Goal: Task Accomplishment & Management: Manage account settings

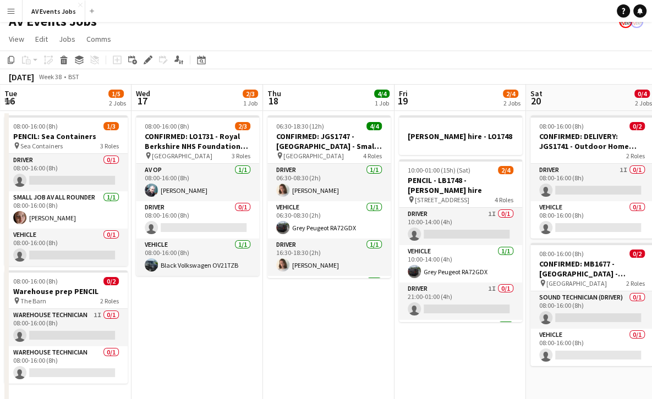
scroll to position [0, 395]
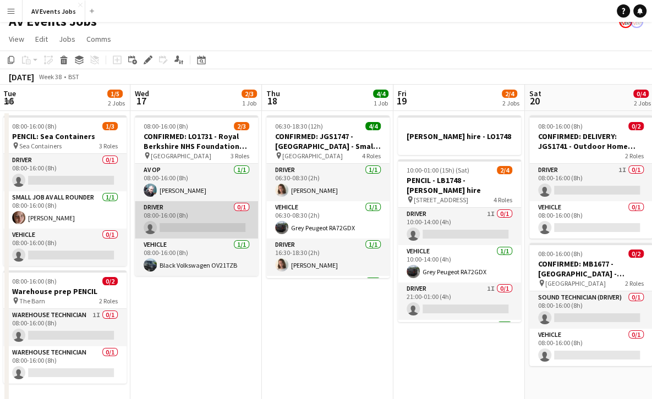
click at [198, 212] on app-card-role "Driver 0/1 08:00-16:00 (8h) single-neutral-actions" at bounding box center [196, 219] width 123 height 37
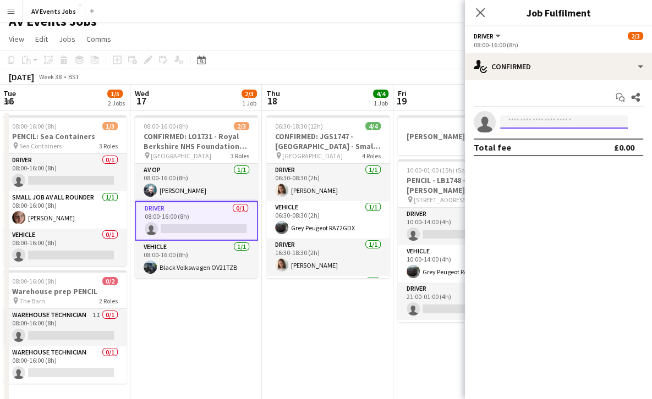
click at [530, 120] on input at bounding box center [564, 121] width 128 height 13
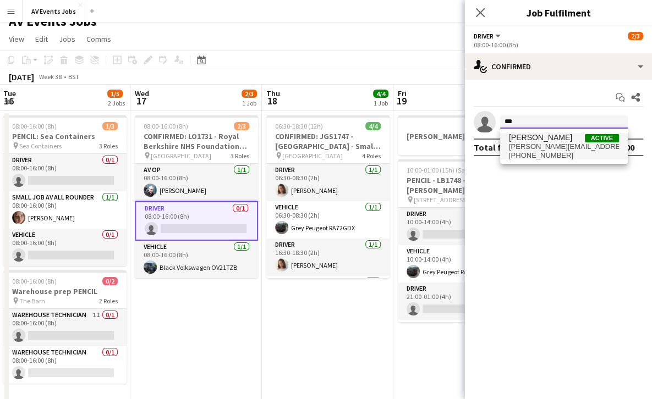
type input "***"
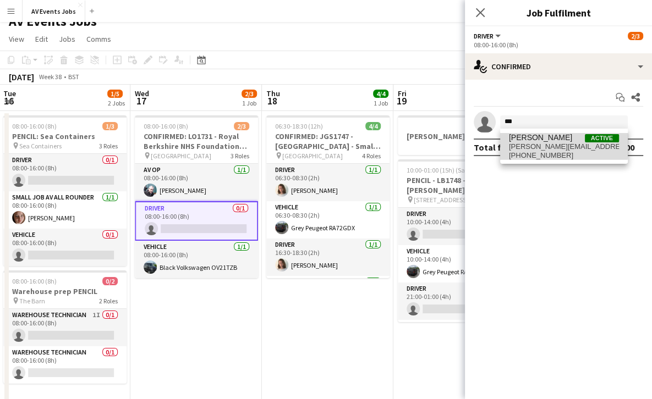
click at [536, 145] on span "[PERSON_NAME][EMAIL_ADDRESS][DOMAIN_NAME]" at bounding box center [564, 146] width 110 height 9
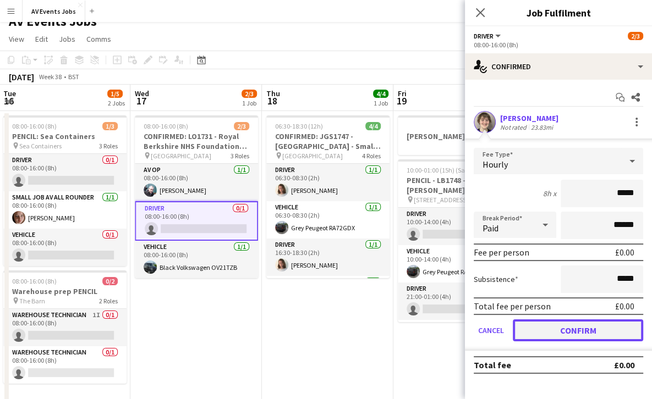
click at [569, 333] on button "Confirm" at bounding box center [578, 331] width 130 height 22
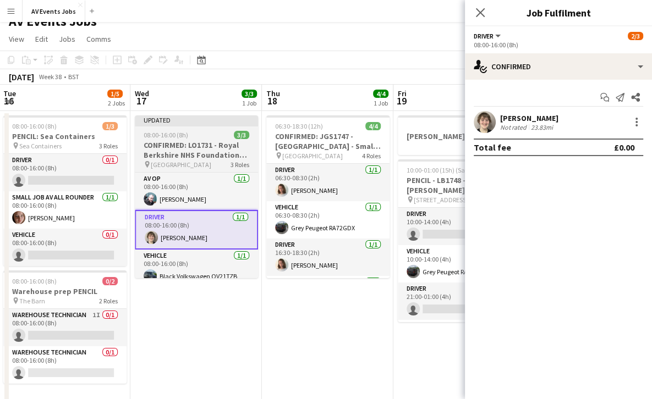
click at [192, 145] on h3 "CONFIRMED: LO1731 - Royal Berkshire NHS Foundation Trust AGM" at bounding box center [196, 150] width 123 height 20
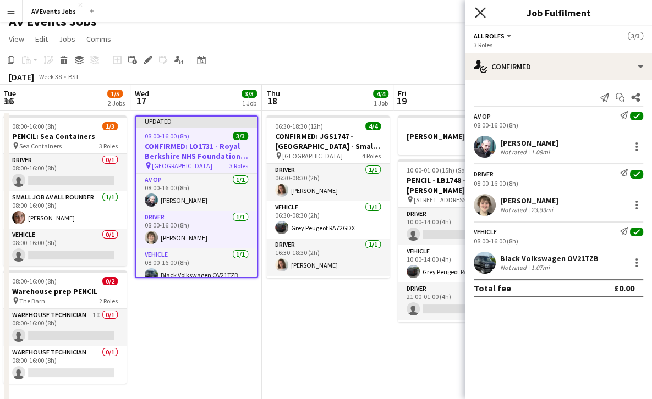
click at [482, 9] on icon "Close pop-in" at bounding box center [480, 12] width 10 height 10
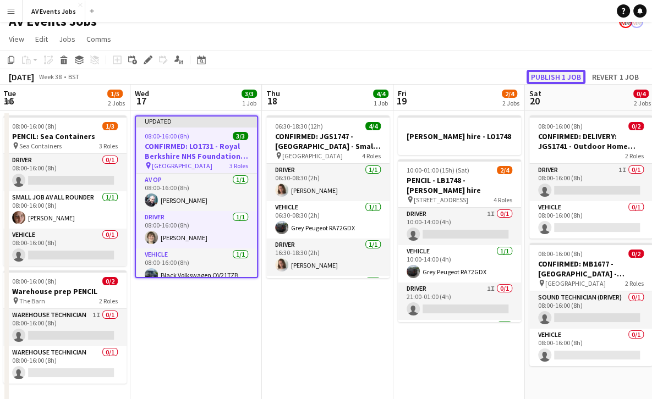
click at [551, 74] on button "Publish 1 job" at bounding box center [555, 77] width 59 height 14
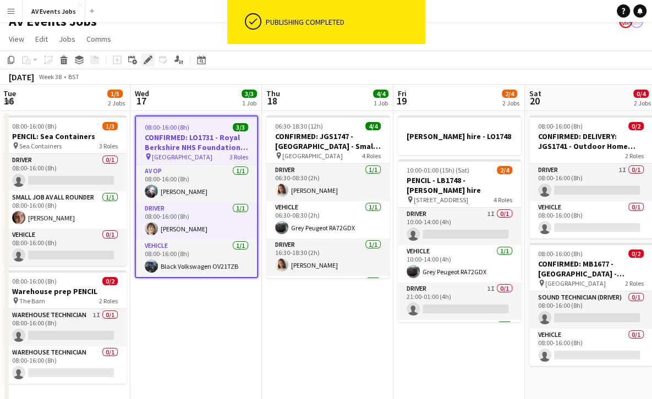
click at [148, 58] on icon at bounding box center [148, 60] width 6 height 6
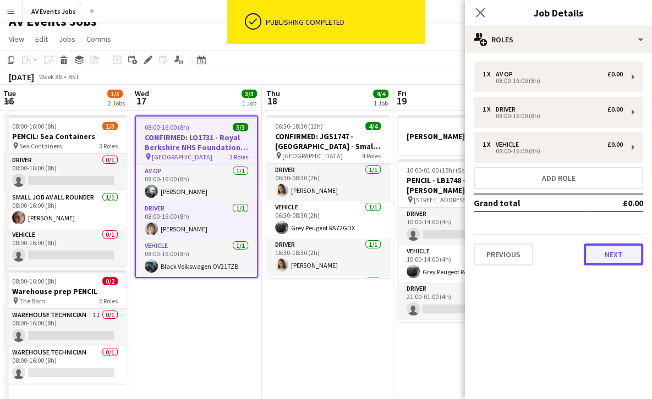
click at [621, 265] on button "Next" at bounding box center [612, 255] width 59 height 22
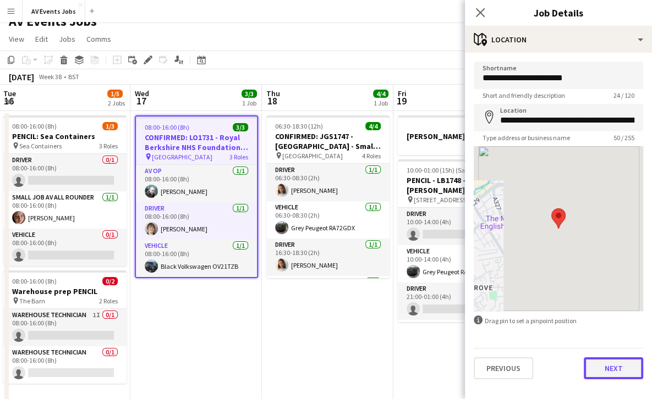
click at [604, 366] on button "Next" at bounding box center [612, 368] width 59 height 22
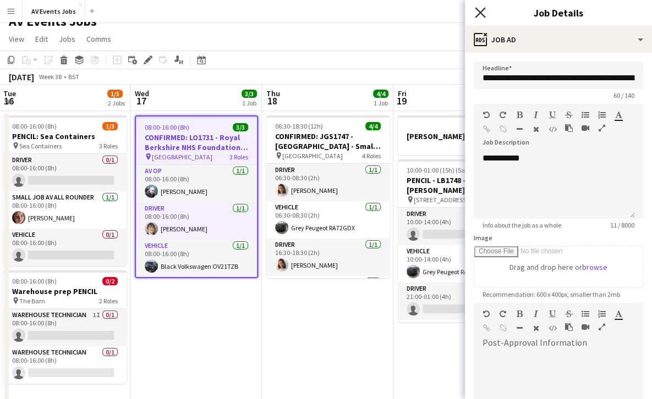
click at [480, 16] on icon "Close pop-in" at bounding box center [480, 12] width 10 height 10
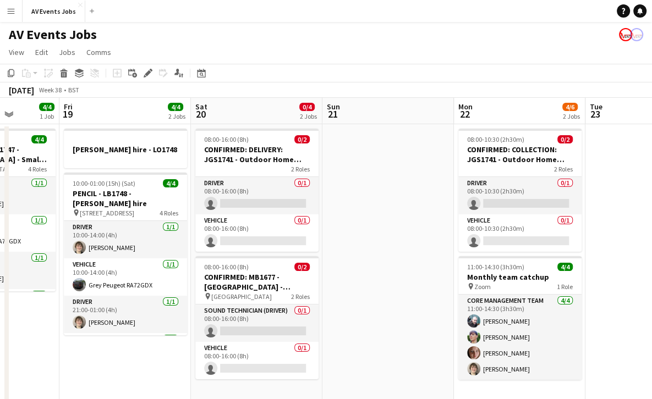
scroll to position [0, 336]
